Goal: Task Accomplishment & Management: Use online tool/utility

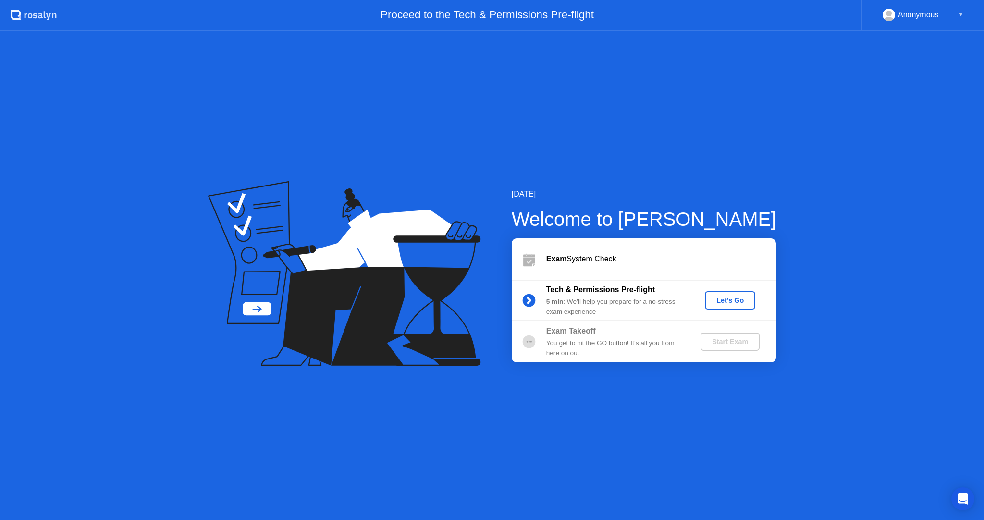
click at [729, 303] on div "Let's Go" at bounding box center [730, 301] width 43 height 8
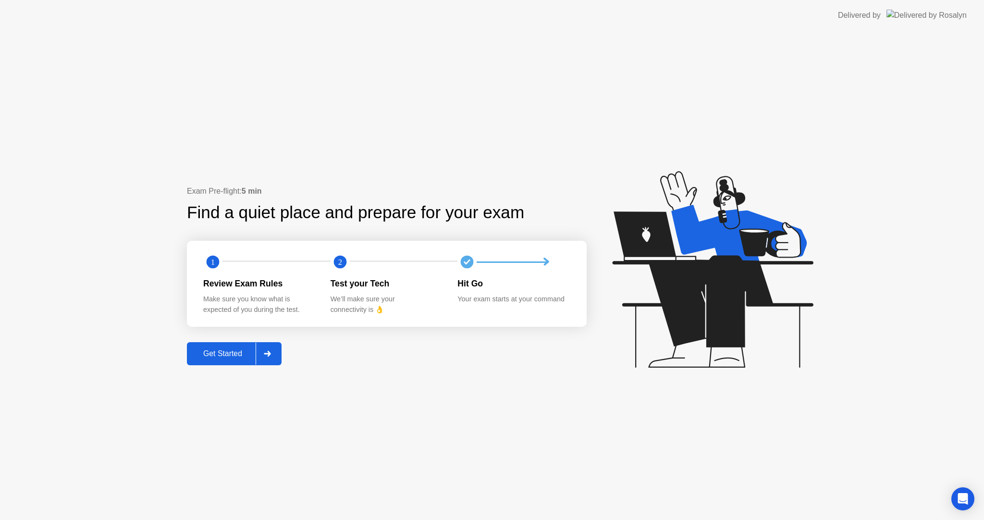
click at [274, 352] on div at bounding box center [267, 354] width 23 height 22
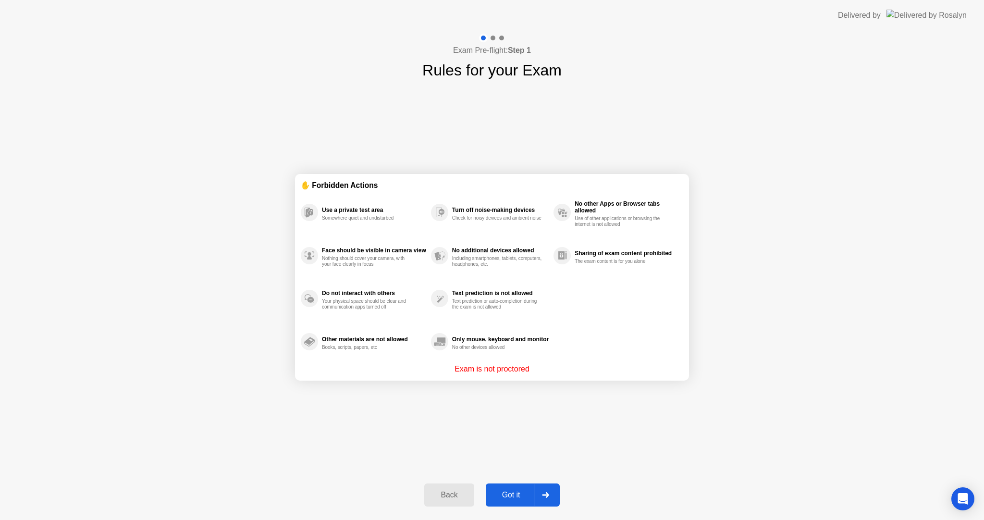
click at [524, 494] on div "Got it" at bounding box center [511, 495] width 45 height 9
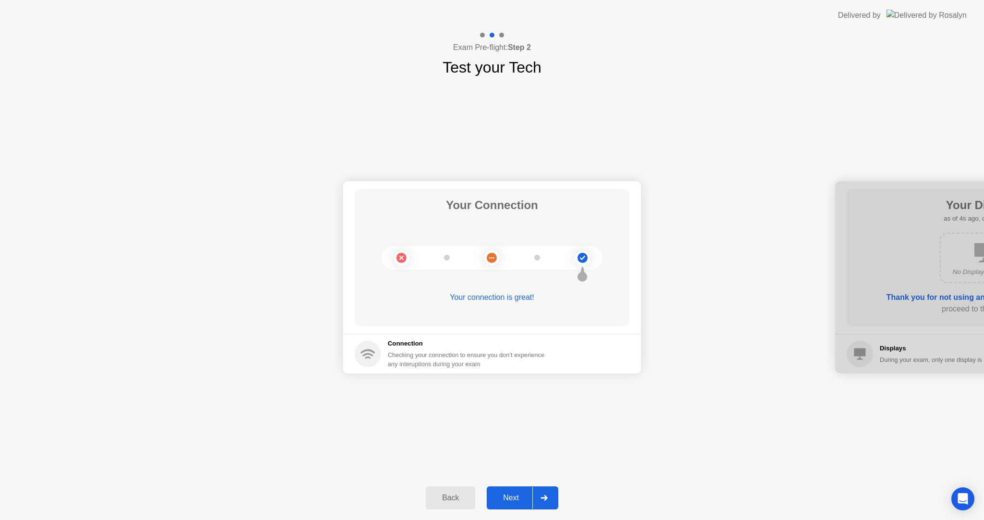
click at [513, 498] on div "Next" at bounding box center [511, 498] width 43 height 9
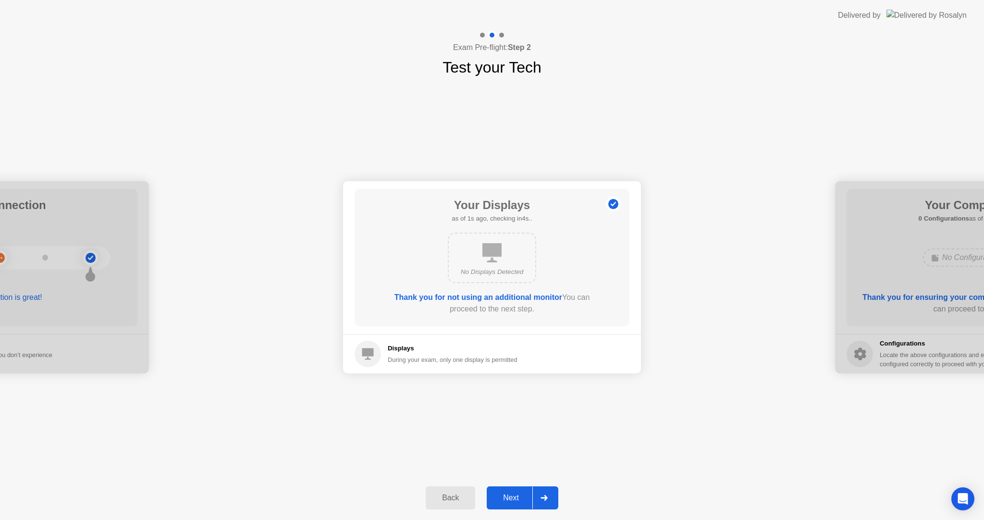
click at [517, 495] on div "Next" at bounding box center [511, 498] width 43 height 9
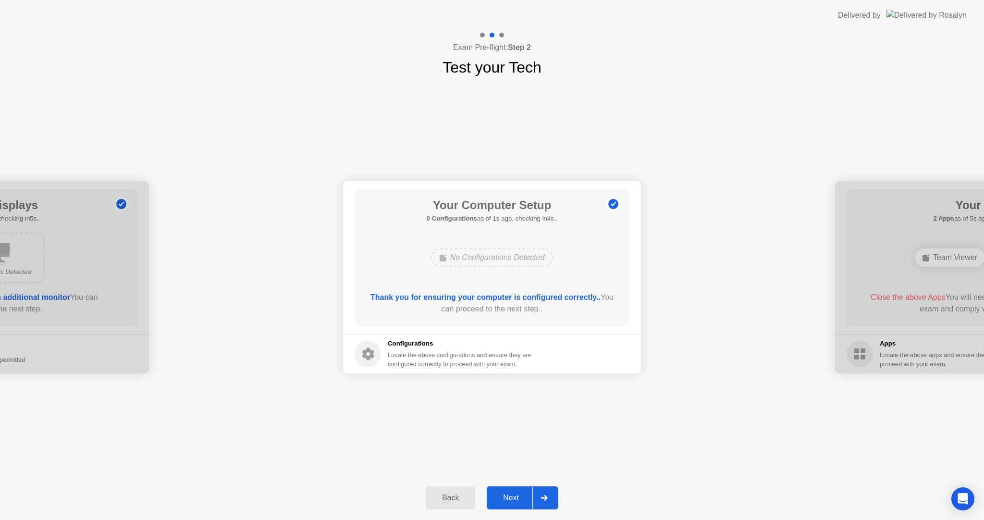
click at [534, 494] on div at bounding box center [544, 498] width 23 height 22
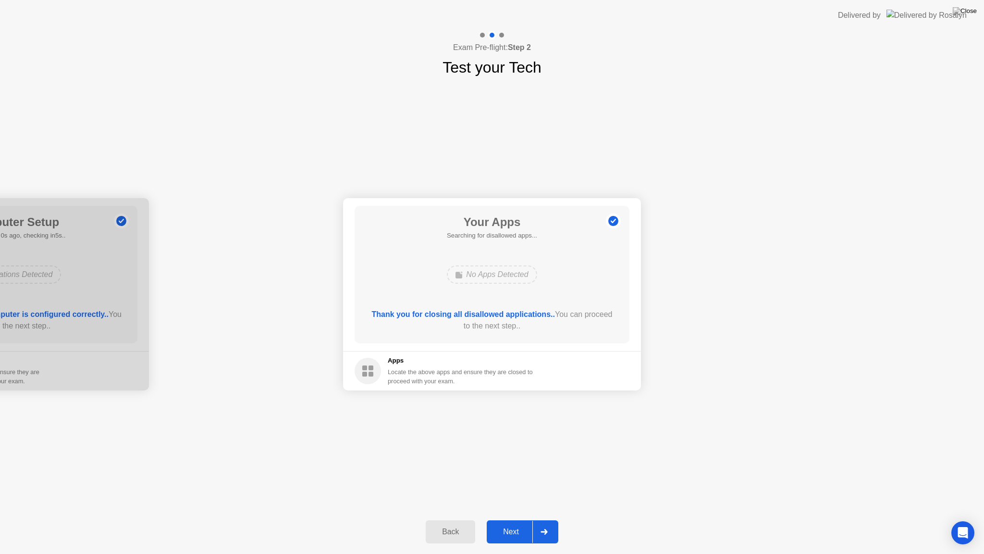
click at [517, 520] on div "Next" at bounding box center [511, 531] width 43 height 9
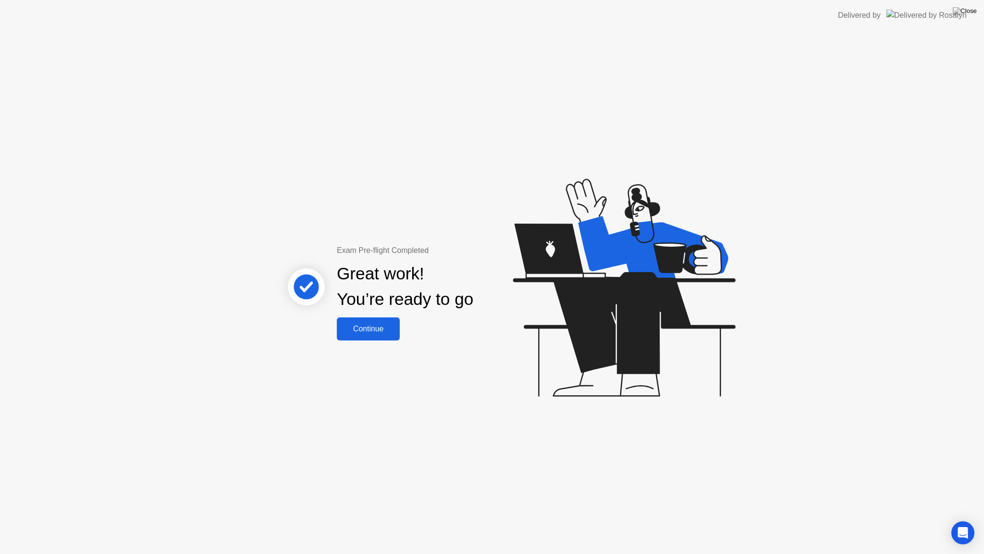
click at [375, 335] on button "Continue" at bounding box center [368, 328] width 63 height 23
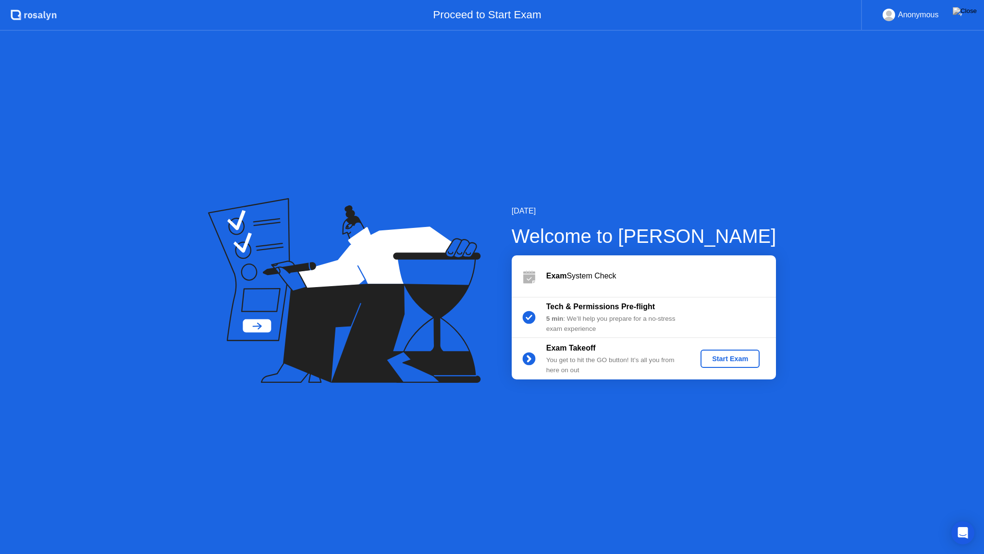
click at [742, 361] on div "Start Exam" at bounding box center [730, 359] width 51 height 8
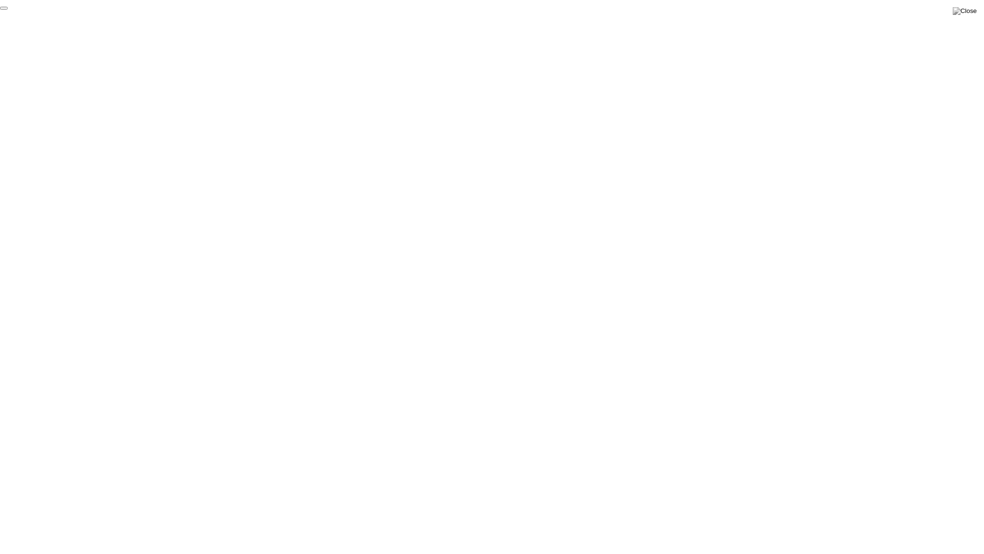
click div "End Proctoring Session"
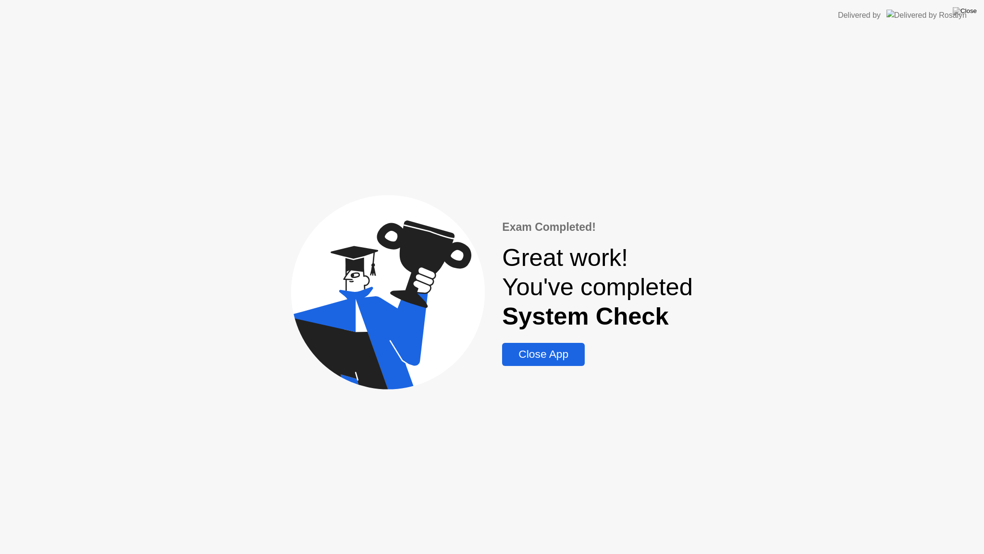
click at [536, 360] on div "Close App" at bounding box center [543, 353] width 77 height 13
